Goal: Unclear

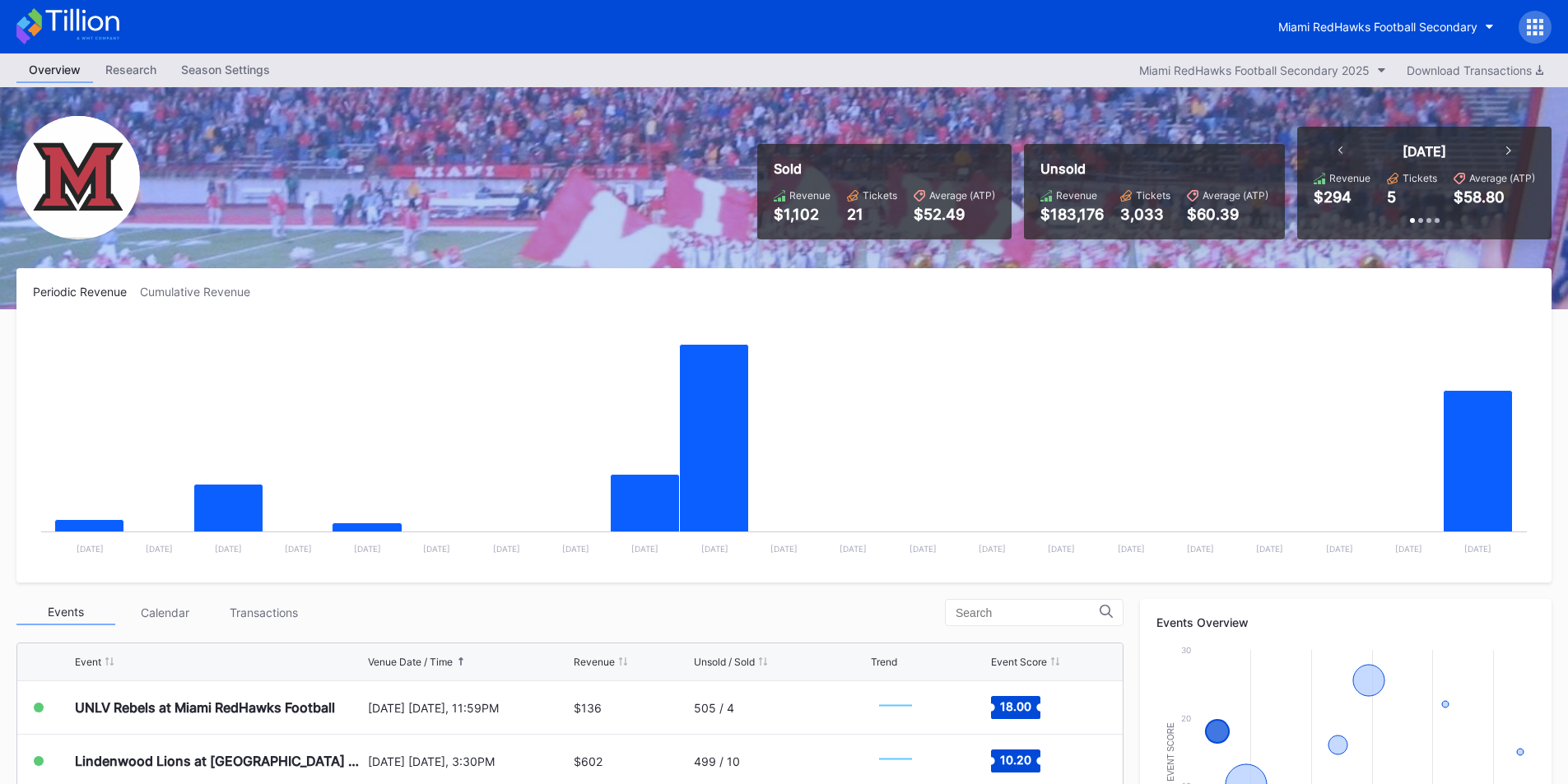
click at [1099, 362] on rect "Chart title" at bounding box center [784, 442] width 1502 height 247
